Goal: Entertainment & Leisure: Browse casually

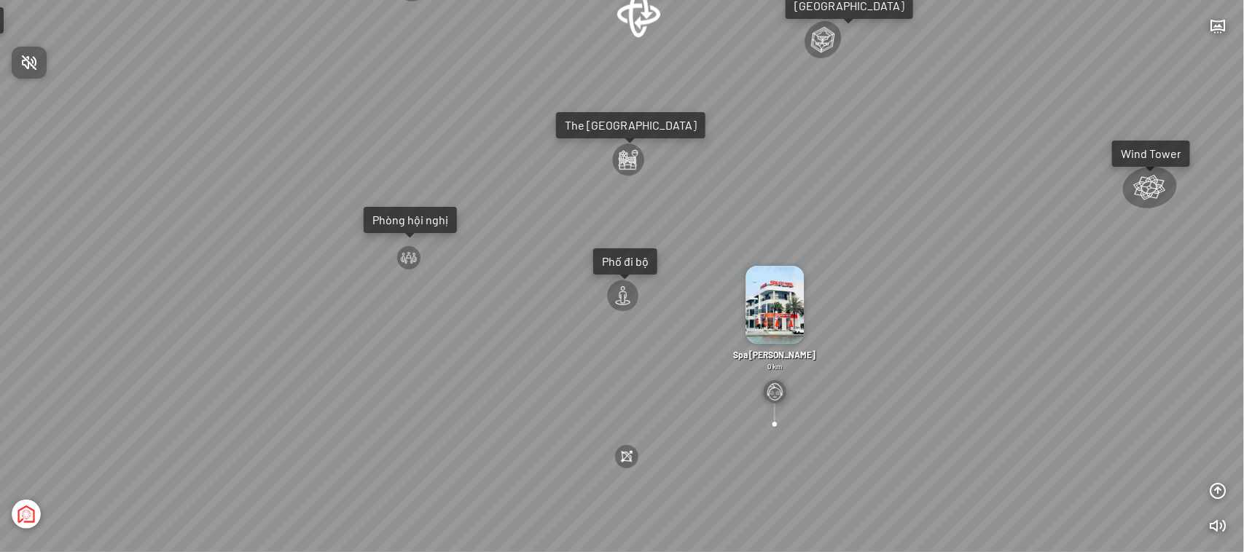
click at [642, 17] on div at bounding box center [622, 276] width 1244 height 552
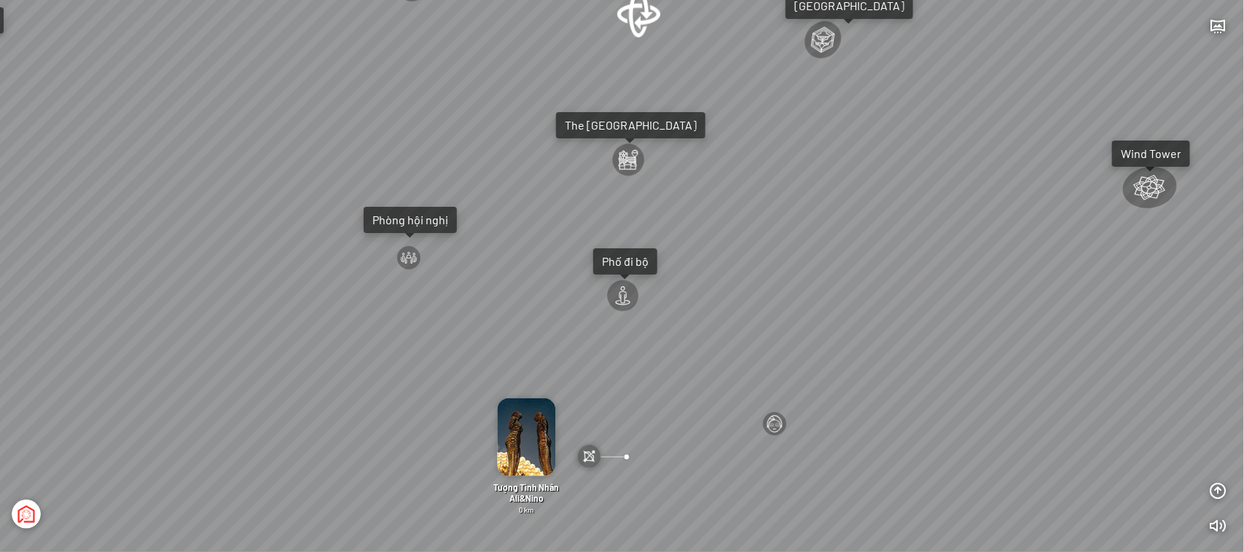
click at [638, 12] on div at bounding box center [639, 14] width 47 height 50
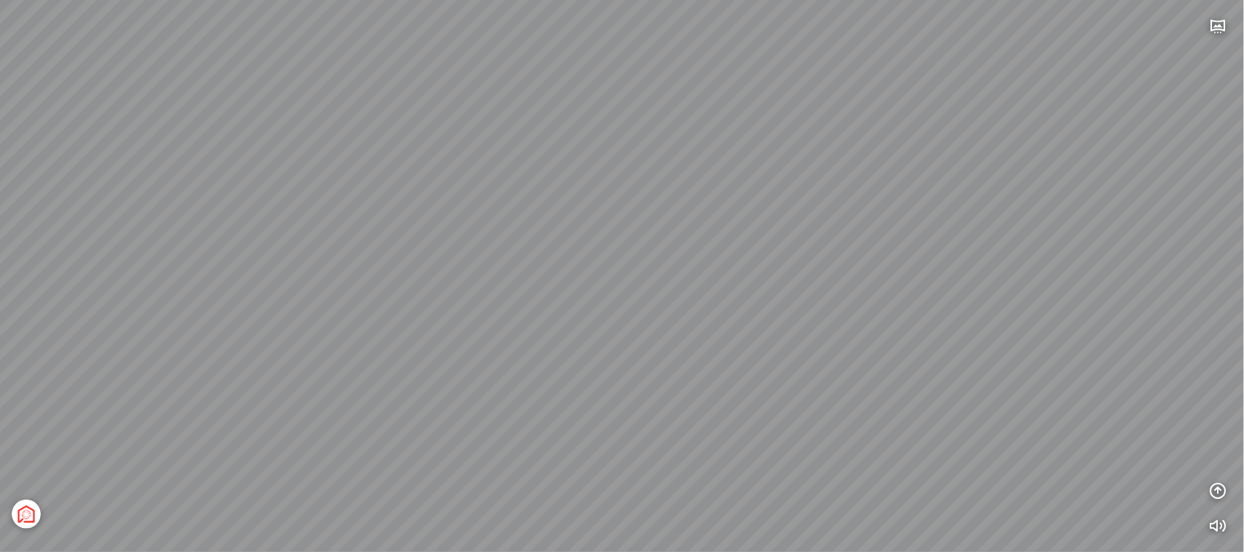
click at [763, 230] on div at bounding box center [622, 276] width 1244 height 552
drag, startPoint x: 805, startPoint y: 235, endPoint x: 749, endPoint y: 277, distance: 69.8
click at [759, 286] on div "[GEOGRAPHIC_DATA] 3.6 km KN Links [GEOGRAPHIC_DATA] 5.9 km Thể Thao Bãi Biển 0 …" at bounding box center [622, 276] width 1244 height 552
drag, startPoint x: 834, startPoint y: 275, endPoint x: 777, endPoint y: 212, distance: 85.6
click at [777, 206] on div "[GEOGRAPHIC_DATA] 3.6 km KN Links [GEOGRAPHIC_DATA] 5.9 km Thể Thao Bãi Biển 0 …" at bounding box center [622, 276] width 1244 height 552
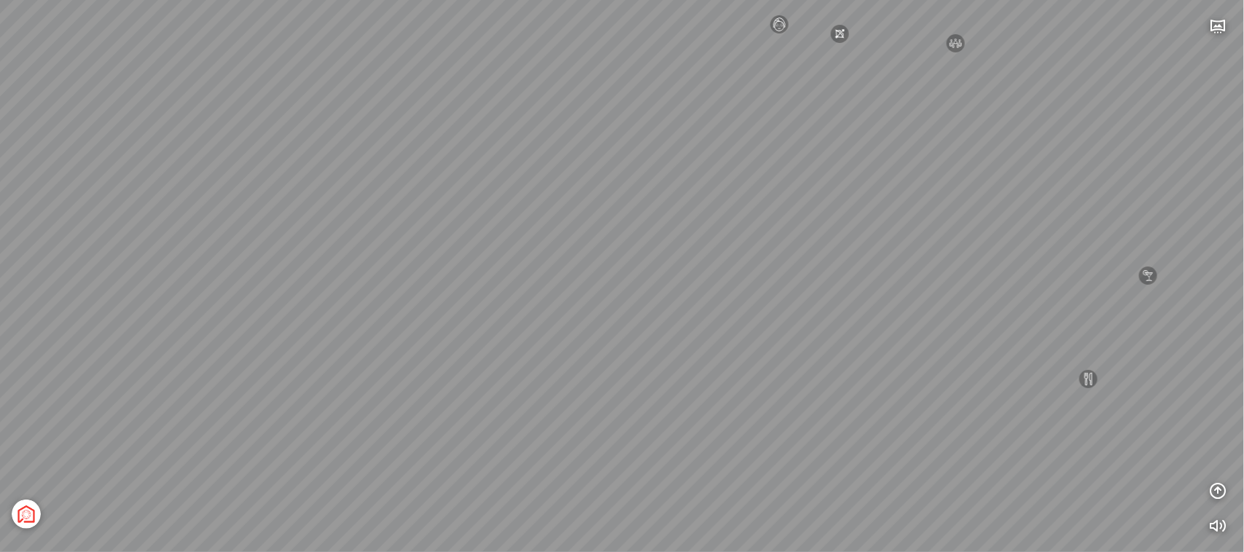
drag, startPoint x: 694, startPoint y: 203, endPoint x: 654, endPoint y: 199, distance: 39.5
click at [654, 199] on div "[GEOGRAPHIC_DATA] 3.6 km KN Links [GEOGRAPHIC_DATA] 5.9 km Thể Thao Bãi Biển 0 …" at bounding box center [622, 276] width 1244 height 552
drag, startPoint x: 664, startPoint y: 222, endPoint x: 821, endPoint y: 214, distance: 157.7
click at [866, 224] on div "[GEOGRAPHIC_DATA] 3.6 km KN Links [GEOGRAPHIC_DATA] 5.9 km Thể Thao Bãi Biển 0 …" at bounding box center [622, 276] width 1244 height 552
drag, startPoint x: 825, startPoint y: 245, endPoint x: 832, endPoint y: 215, distance: 30.6
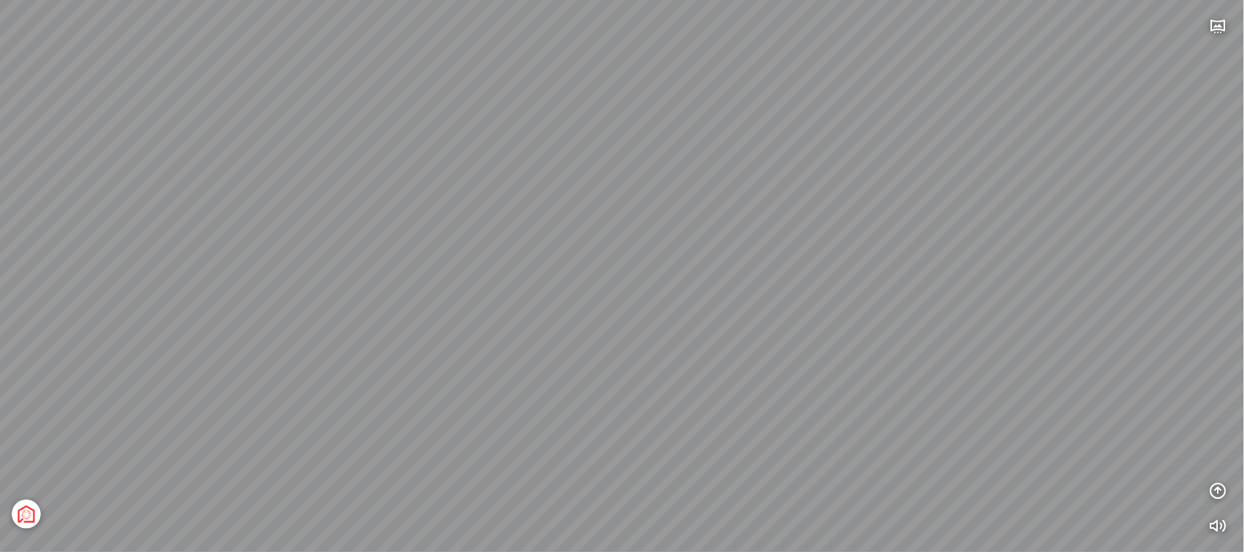
click at [832, 215] on div "[GEOGRAPHIC_DATA] 3.6 km KN Links [GEOGRAPHIC_DATA] 5.9 km Thể Thao Bãi Biển 0 …" at bounding box center [622, 276] width 1244 height 552
